Goal: Entertainment & Leisure: Consume media (video, audio)

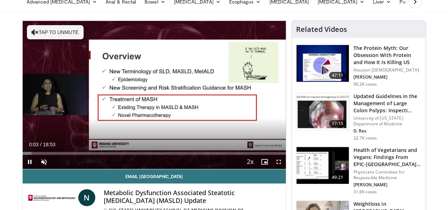
scroll to position [52, 0]
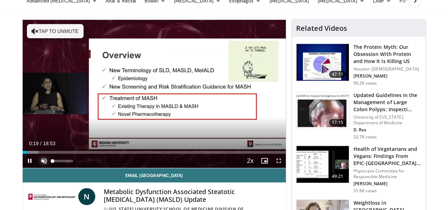
click at [37, 168] on span "Video Player" at bounding box center [44, 161] width 14 height 14
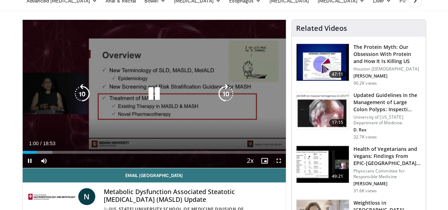
click at [76, 104] on icon "Video Player" at bounding box center [82, 94] width 20 height 20
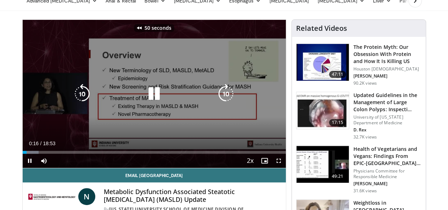
click at [232, 103] on icon "Video Player" at bounding box center [226, 94] width 20 height 20
click at [148, 99] on icon "Video Player" at bounding box center [154, 94] width 20 height 20
click at [141, 85] on div "10 seconds Tap to unmute" at bounding box center [154, 94] width 263 height 148
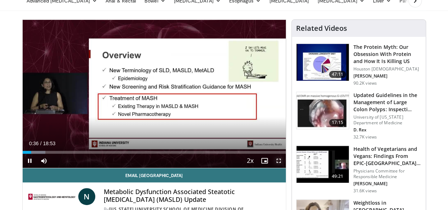
click at [284, 168] on span "Video Player" at bounding box center [279, 161] width 14 height 14
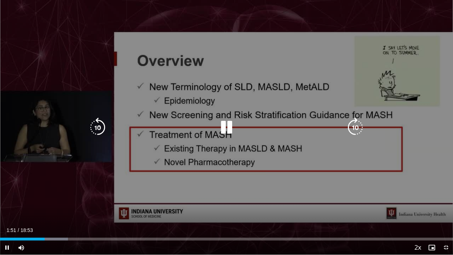
click at [223, 130] on icon "Video Player" at bounding box center [227, 128] width 20 height 20
click at [223, 135] on icon "Video Player" at bounding box center [227, 128] width 20 height 20
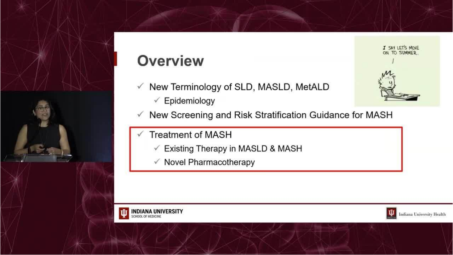
click at [0, 14] on div "10 seconds Tap to unmute" at bounding box center [226, 127] width 453 height 255
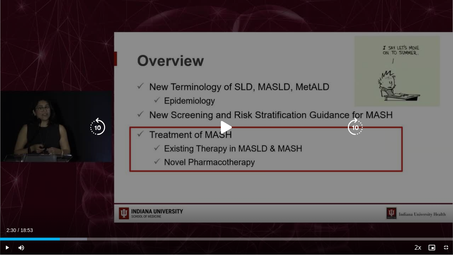
click at [220, 134] on icon "Video Player" at bounding box center [227, 128] width 20 height 20
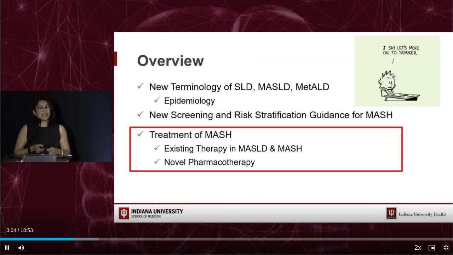
click at [448, 210] on span "Video Player" at bounding box center [446, 247] width 14 height 14
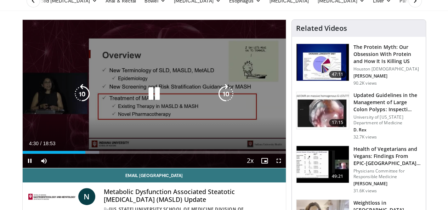
click at [72, 99] on icon "Video Player" at bounding box center [82, 94] width 20 height 20
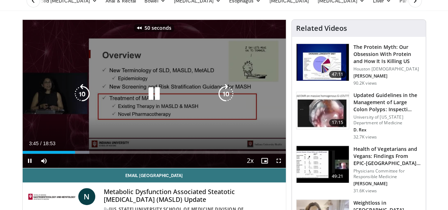
click at [72, 99] on icon "Video Player" at bounding box center [82, 94] width 20 height 20
click at [150, 104] on icon "Video Player" at bounding box center [154, 94] width 20 height 20
click at [142, 114] on div "80 seconds Tap to unmute" at bounding box center [154, 94] width 263 height 148
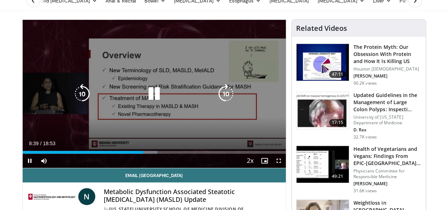
click at [151, 102] on icon "Video Player" at bounding box center [154, 94] width 20 height 20
click at [148, 104] on icon "Video Player" at bounding box center [154, 94] width 20 height 20
click at [74, 102] on icon "Video Player" at bounding box center [82, 94] width 20 height 20
click at [149, 99] on icon "Video Player" at bounding box center [154, 94] width 20 height 20
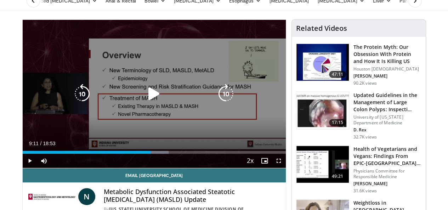
click at [149, 99] on icon "Video Player" at bounding box center [154, 94] width 20 height 20
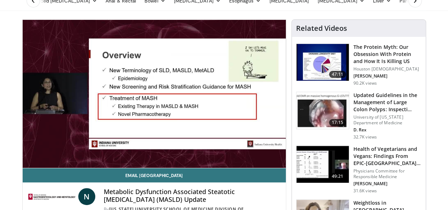
click at [195, 95] on div "Video Player" at bounding box center [154, 94] width 158 height 14
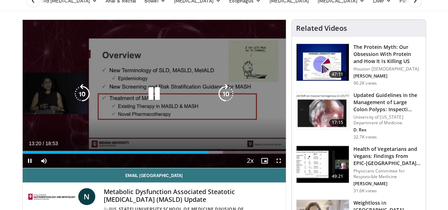
click at [148, 101] on icon "Video Player" at bounding box center [154, 94] width 20 height 20
click at [72, 103] on icon "Video Player" at bounding box center [82, 94] width 20 height 20
click at [62, 114] on div "20 seconds Tap to unmute" at bounding box center [154, 94] width 263 height 148
click at [150, 98] on icon "Video Player" at bounding box center [154, 94] width 20 height 20
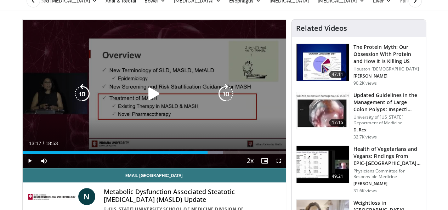
click at [145, 104] on icon "Video Player" at bounding box center [154, 94] width 20 height 20
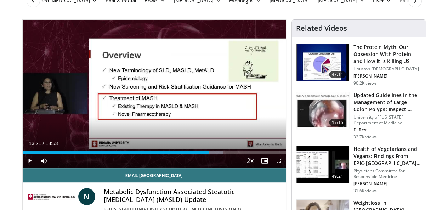
click at [145, 109] on div "20 seconds Tap to unmute" at bounding box center [154, 94] width 263 height 148
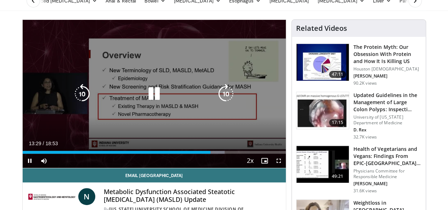
click at [74, 104] on icon "Video Player" at bounding box center [82, 94] width 20 height 20
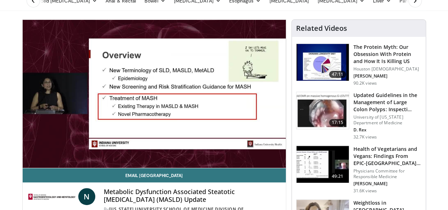
click at [263, 96] on div "20 seconds Tap to unmute" at bounding box center [154, 94] width 263 height 148
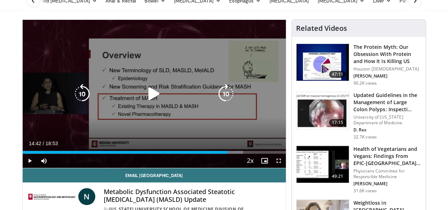
click at [145, 93] on icon "Video Player" at bounding box center [154, 94] width 20 height 20
click at [229, 104] on icon "Video Player" at bounding box center [226, 94] width 20 height 20
click at [228, 104] on icon "Video Player" at bounding box center [226, 94] width 20 height 20
